Goal: Navigation & Orientation: Find specific page/section

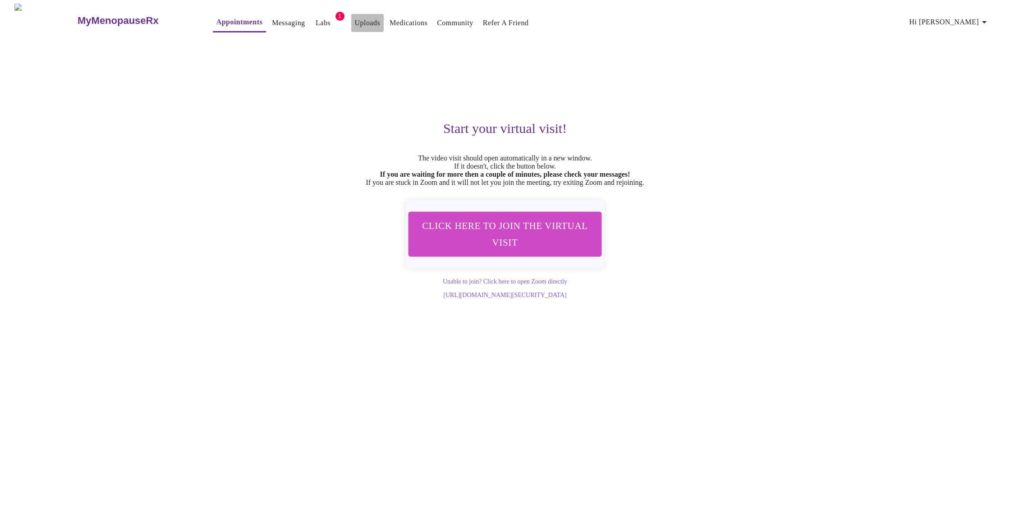
click at [355, 22] on link "Uploads" at bounding box center [368, 23] width 26 height 13
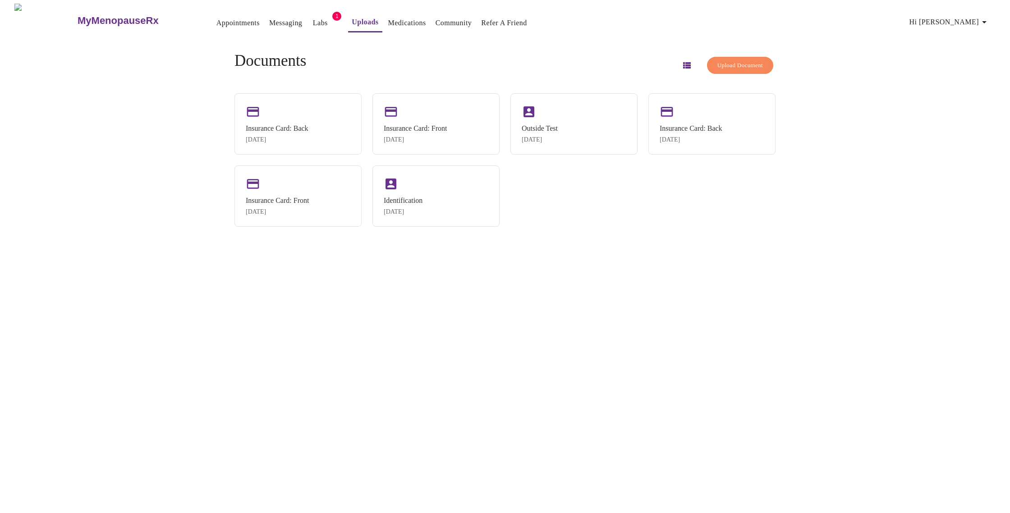
click at [313, 22] on link "Labs" at bounding box center [320, 23] width 15 height 13
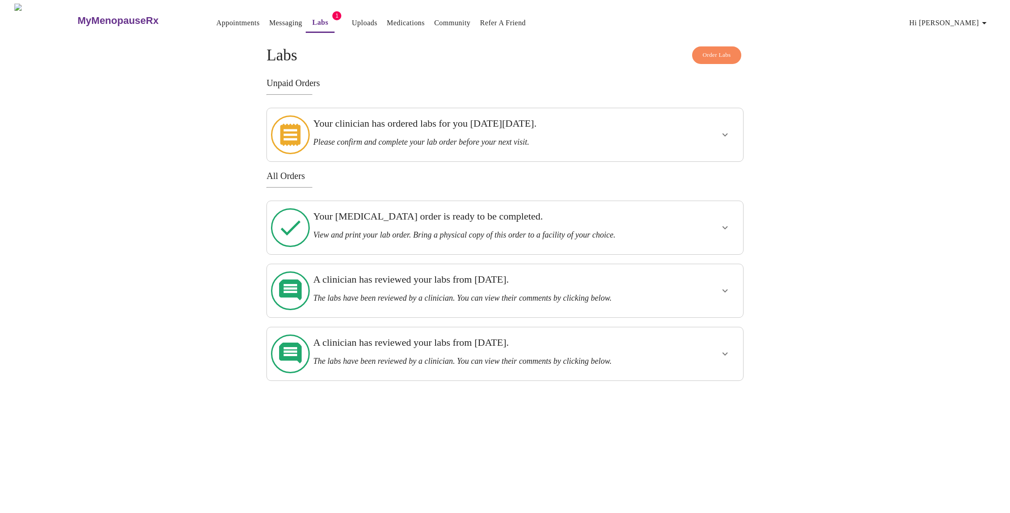
click at [269, 20] on link "Messaging" at bounding box center [285, 23] width 33 height 13
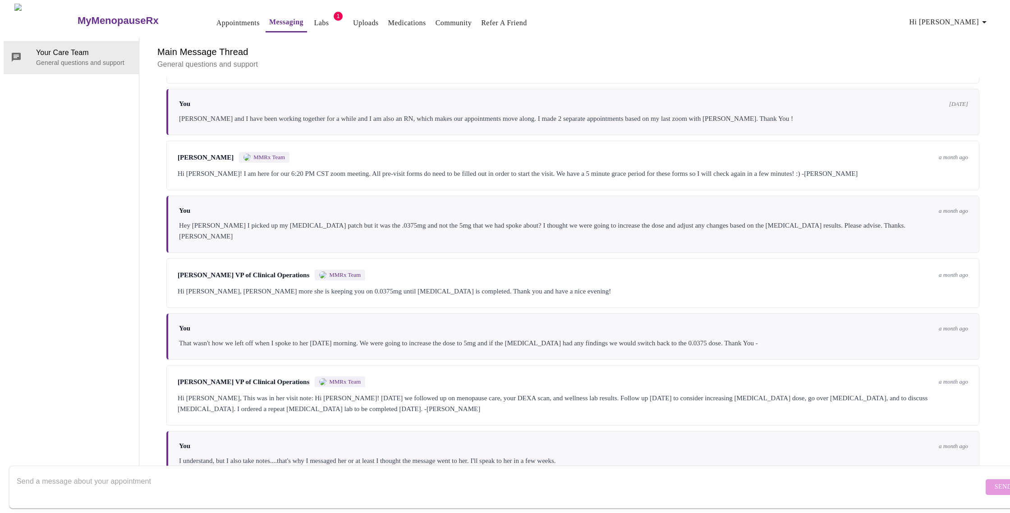
click at [390, 19] on link "Medications" at bounding box center [407, 23] width 38 height 13
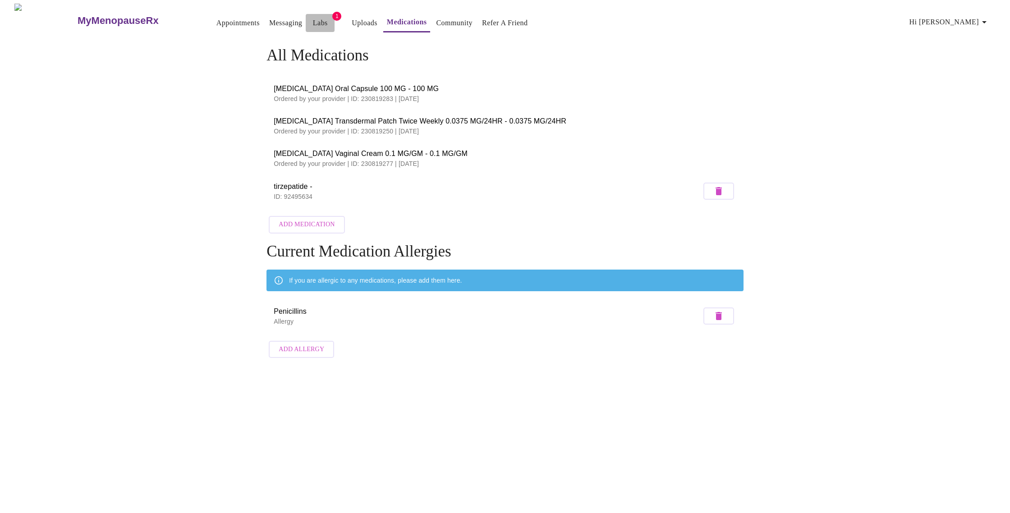
click at [313, 20] on link "Labs" at bounding box center [320, 23] width 15 height 13
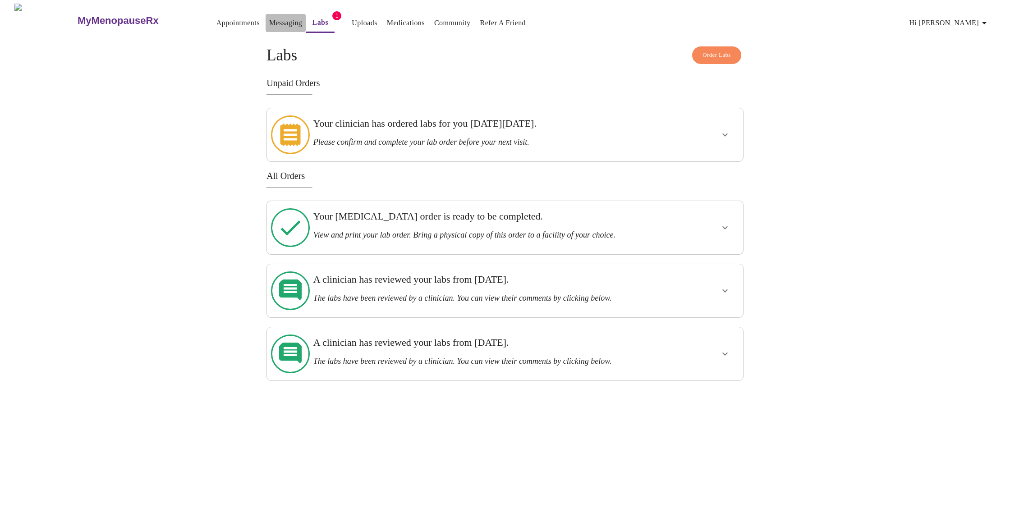
click at [269, 20] on link "Messaging" at bounding box center [285, 23] width 33 height 13
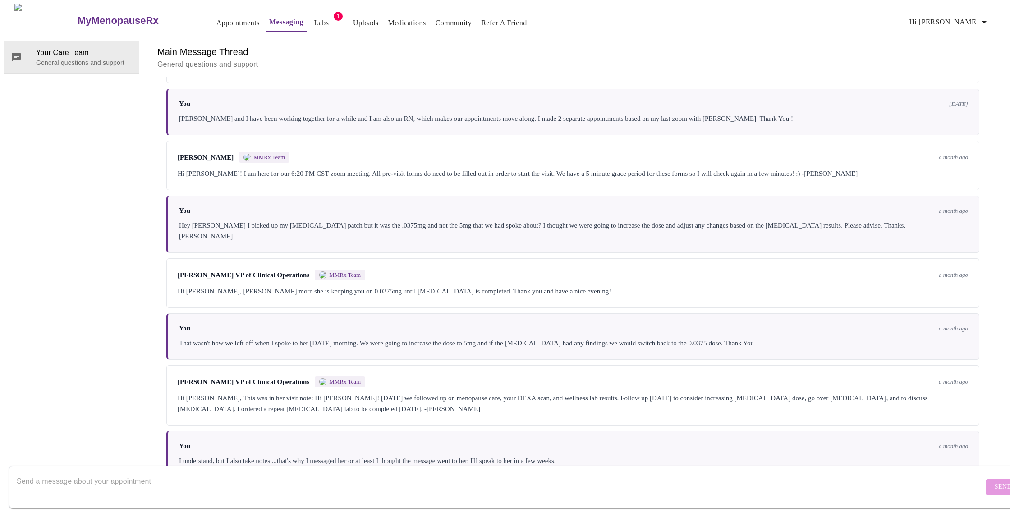
click at [216, 18] on link "Appointments" at bounding box center [237, 23] width 43 height 13
